Goal: Navigation & Orientation: Find specific page/section

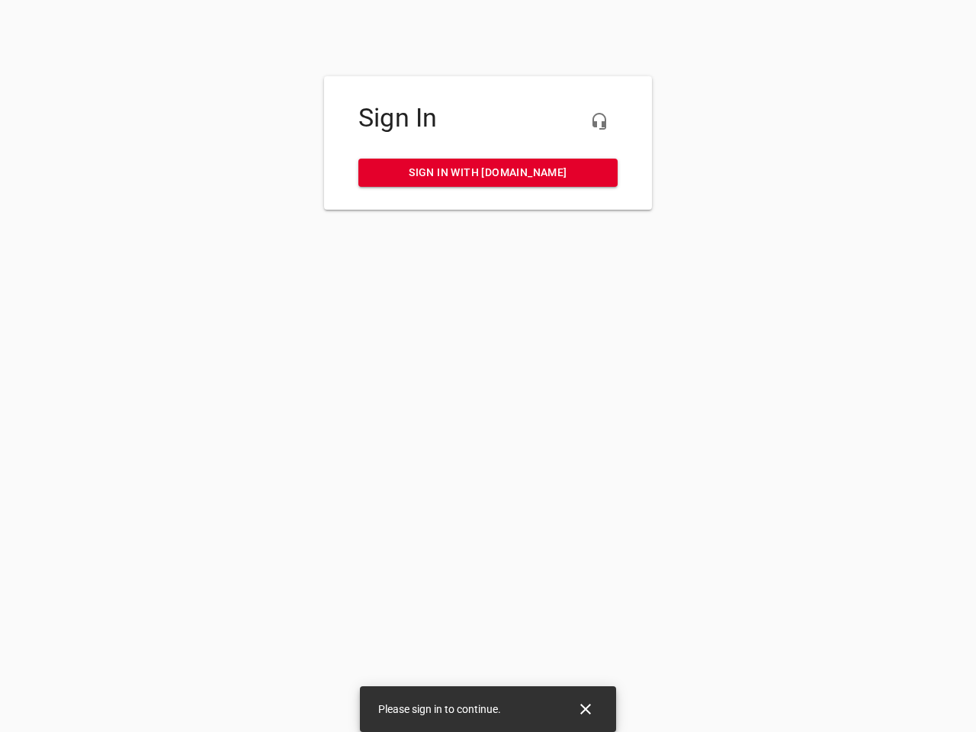
click at [599, 121] on icon "button" at bounding box center [599, 121] width 18 height 18
click at [586, 709] on icon "Close" at bounding box center [585, 709] width 11 height 11
